Goal: Information Seeking & Learning: Learn about a topic

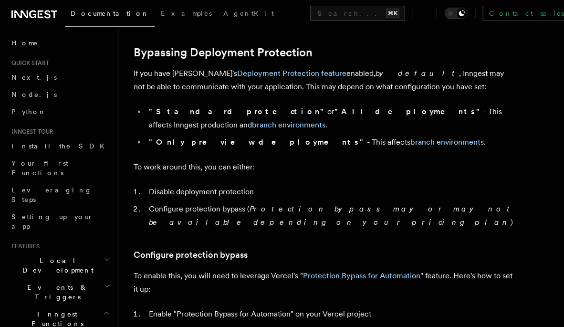
scroll to position [704, 0]
click at [262, 72] on link "Deployment Protection feature" at bounding box center [291, 73] width 109 height 9
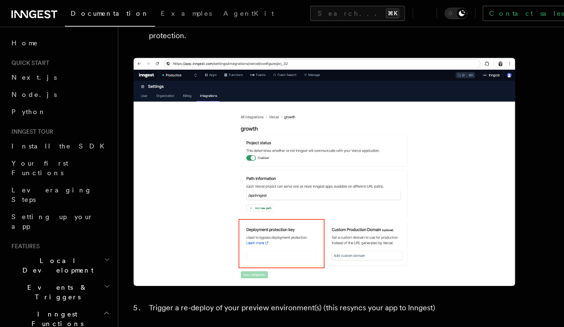
scroll to position [1070, 0]
